Goal: Task Accomplishment & Management: Manage account settings

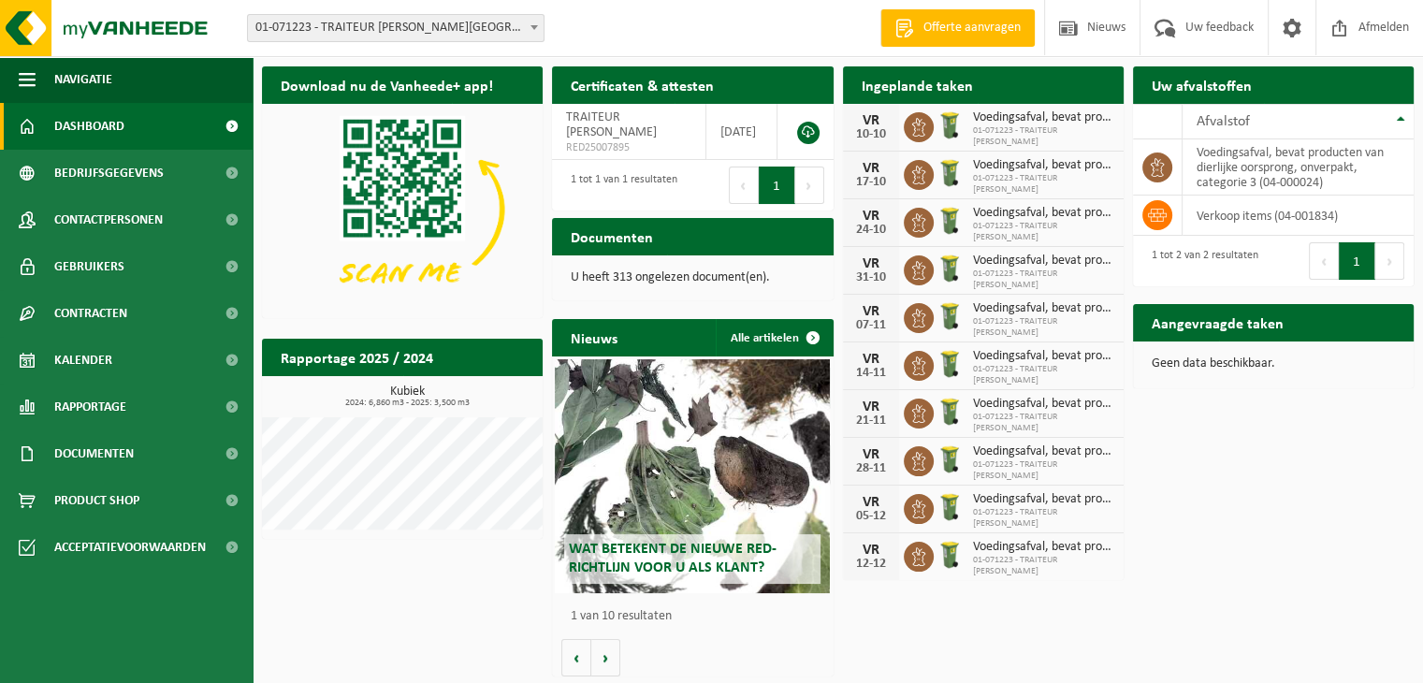
click at [880, 130] on div "10-10" at bounding box center [870, 134] width 37 height 13
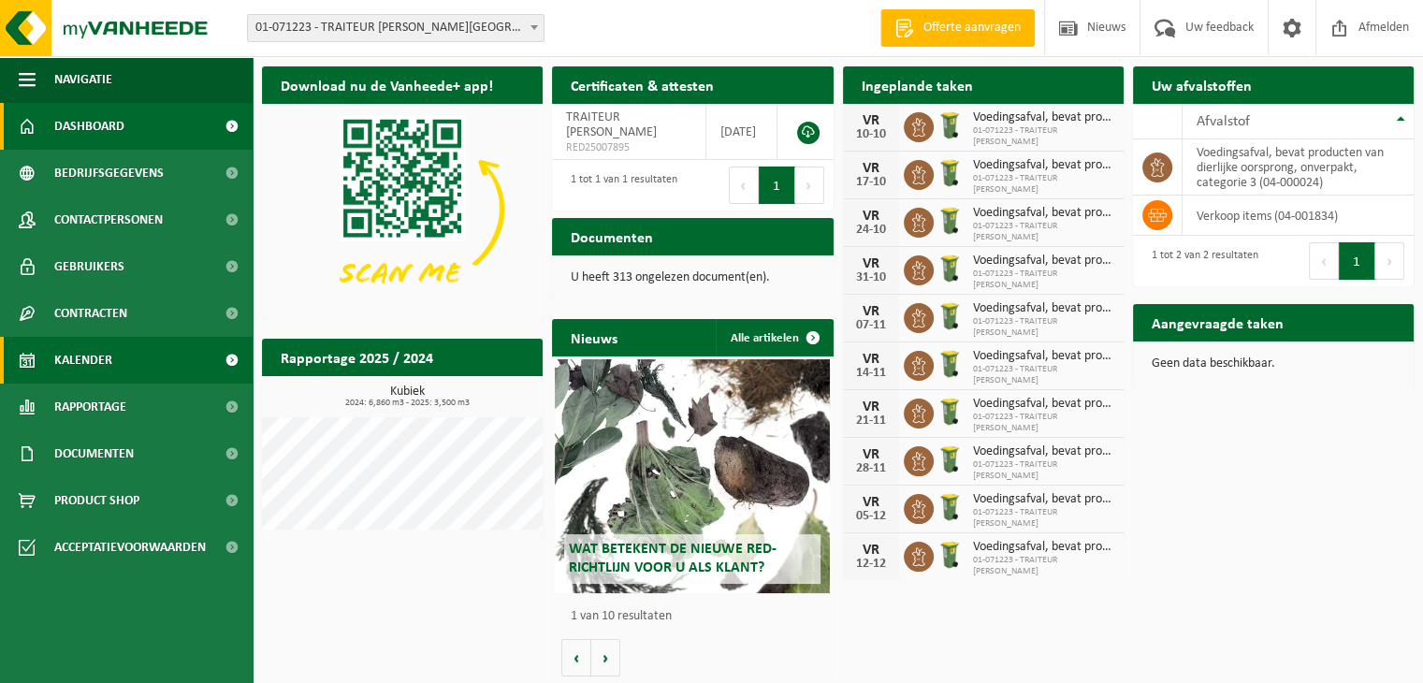
click at [83, 360] on span "Kalender" at bounding box center [83, 360] width 58 height 47
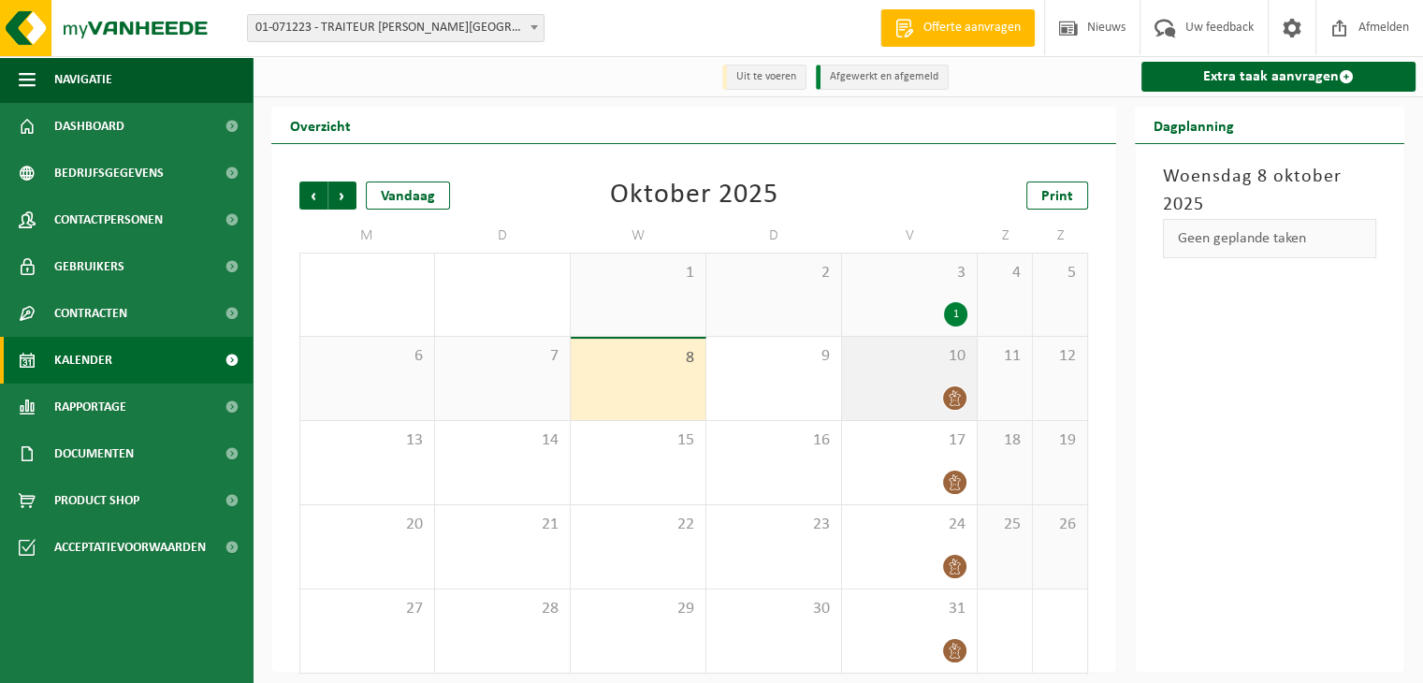
click at [912, 374] on div "10" at bounding box center [909, 378] width 135 height 83
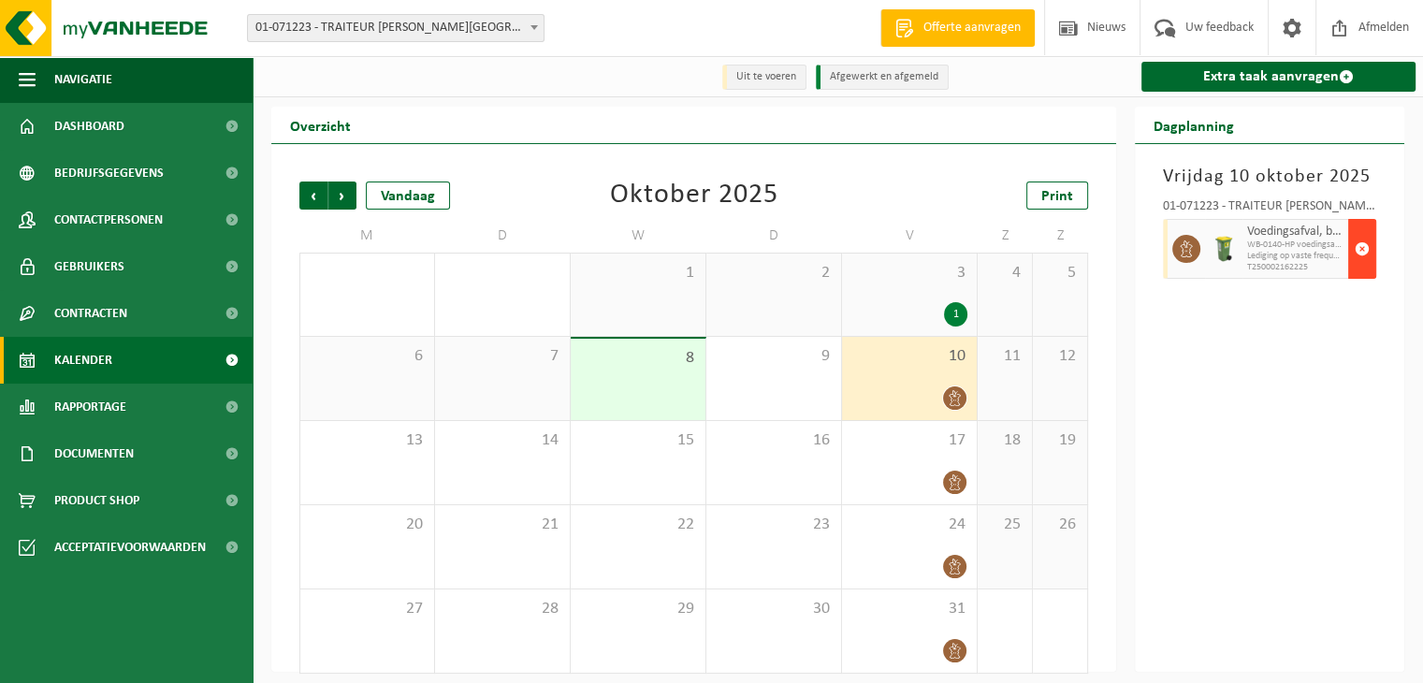
click at [1362, 249] on span "button" at bounding box center [1362, 248] width 15 height 37
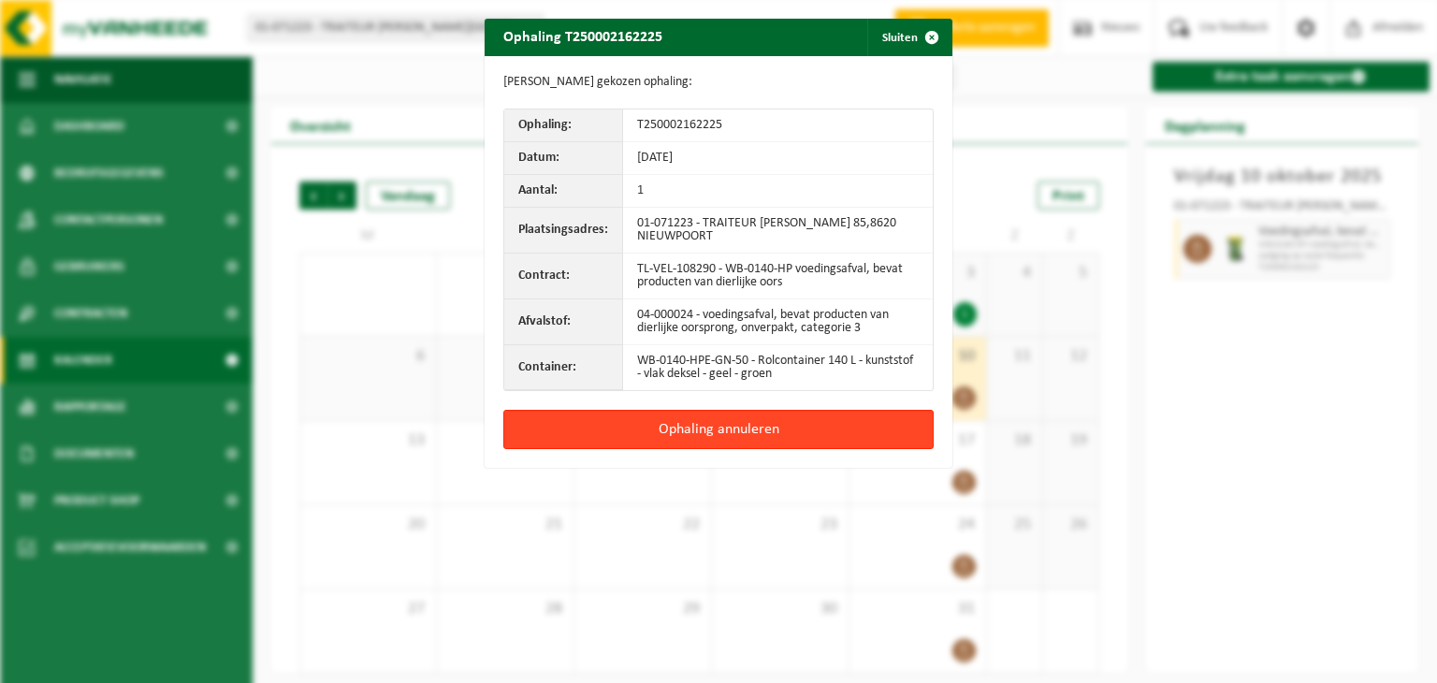
click at [746, 433] on button "Ophaling annuleren" at bounding box center [718, 429] width 430 height 39
